Goal: Task Accomplishment & Management: Use online tool/utility

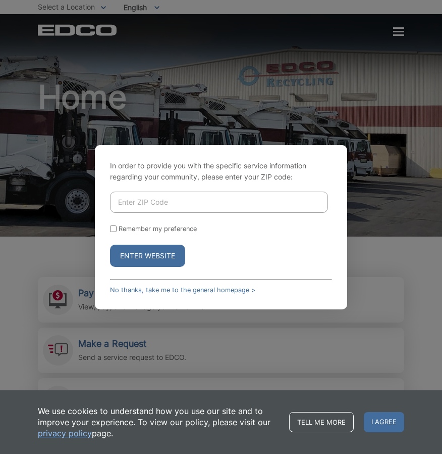
click at [160, 196] on input "Enter ZIP Code" at bounding box center [219, 201] width 218 height 21
type input "90621"
click at [132, 246] on button "Enter Website" at bounding box center [147, 255] width 75 height 22
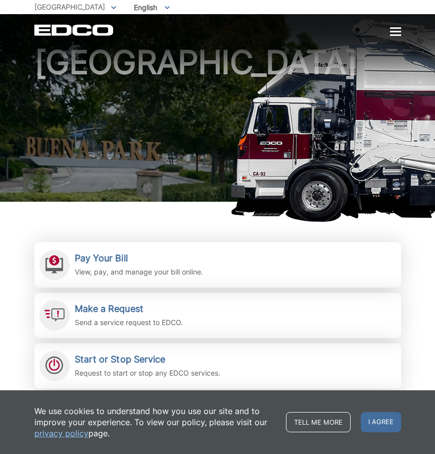
scroll to position [101, 0]
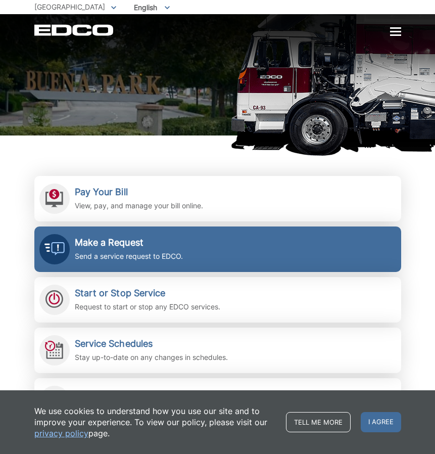
click at [133, 249] on div "Make a Request Send a service request to EDCO." at bounding box center [129, 249] width 108 height 25
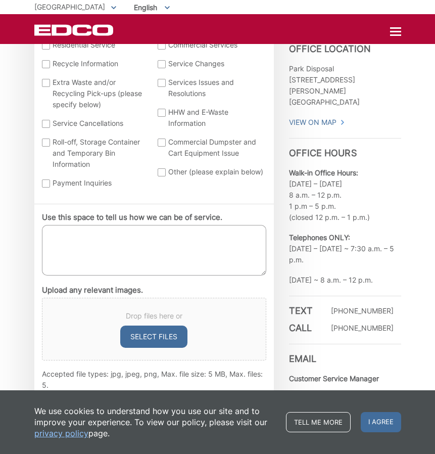
scroll to position [455, 0]
